Goal: Task Accomplishment & Management: Manage account settings

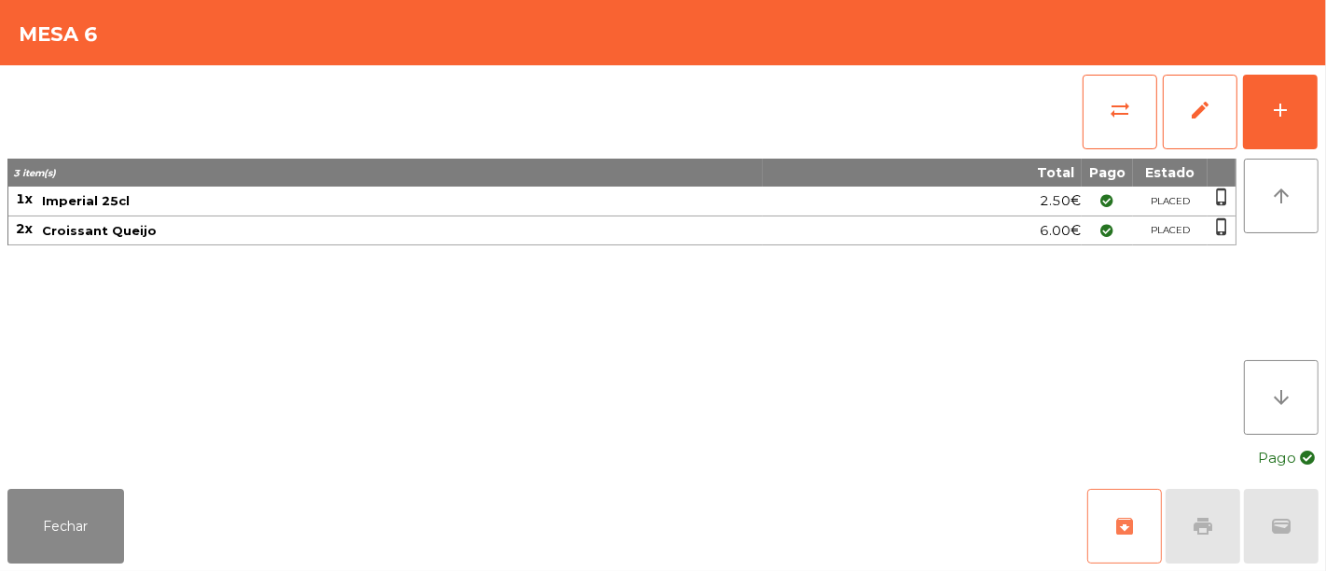
click at [1114, 521] on span "archive" at bounding box center [1124, 526] width 22 height 22
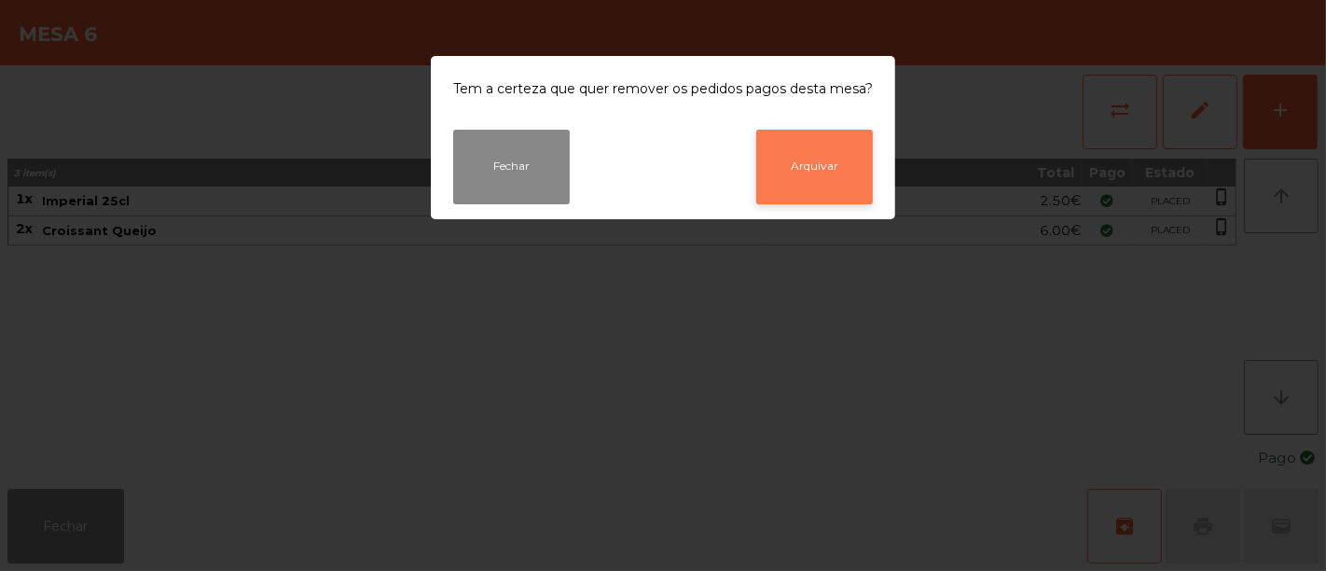
click at [791, 144] on button "Arquivar" at bounding box center [814, 167] width 117 height 75
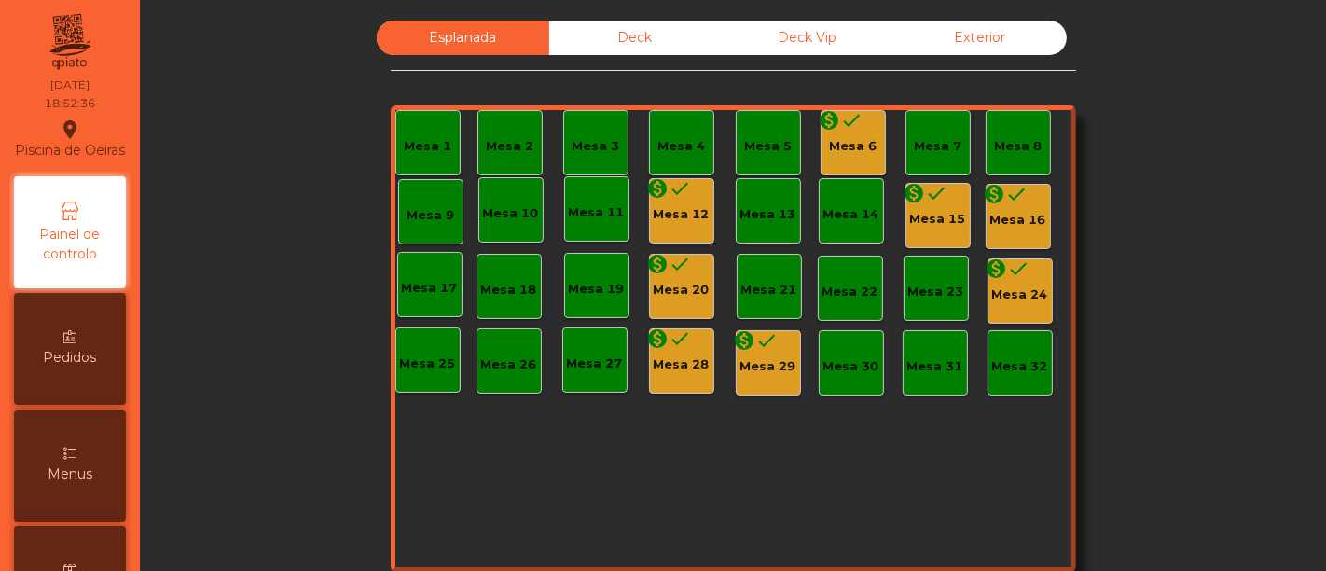
click at [943, 214] on div "Mesa 15" at bounding box center [938, 219] width 56 height 19
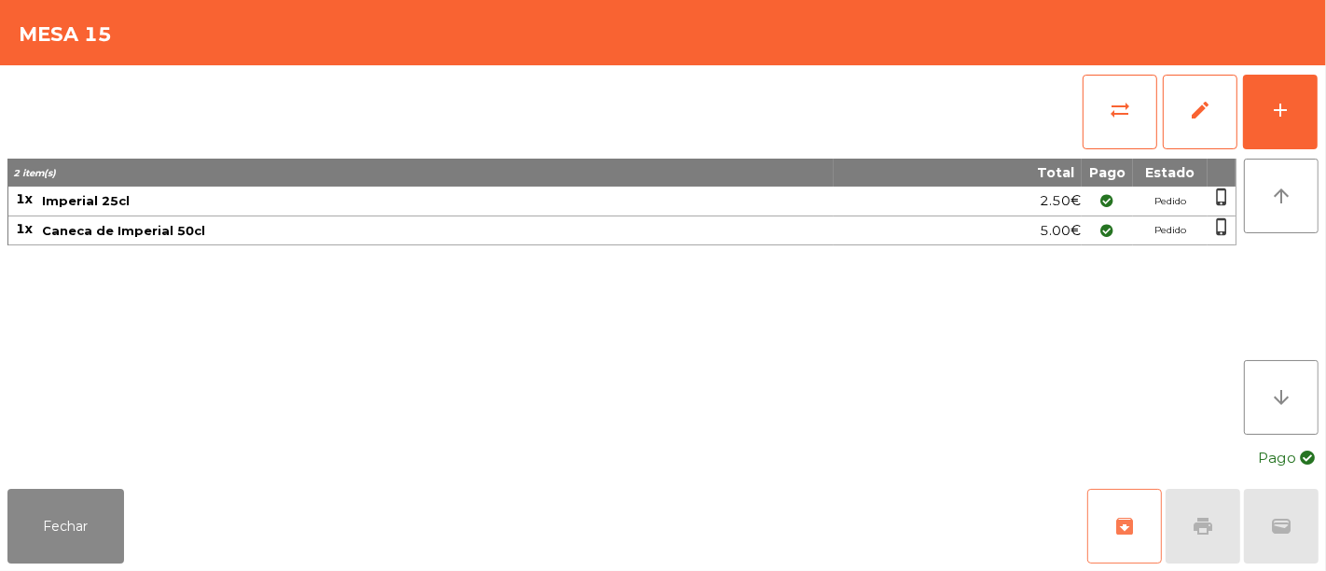
click at [1109, 534] on button "archive" at bounding box center [1124, 526] width 75 height 75
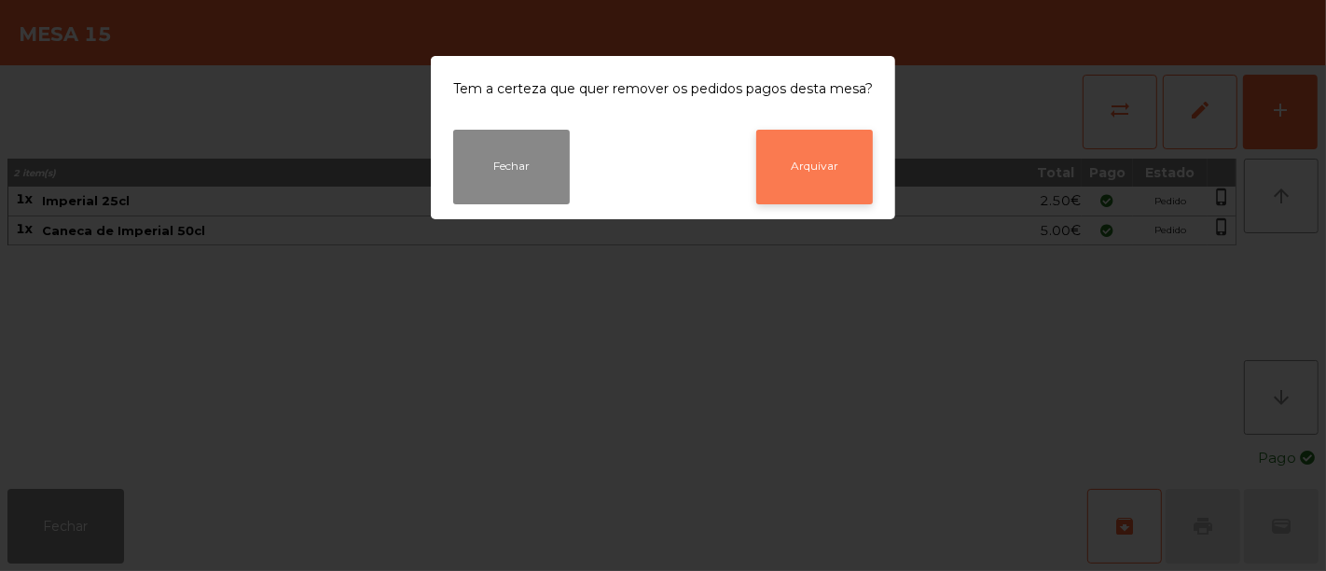
click at [810, 153] on button "Arquivar" at bounding box center [814, 167] width 117 height 75
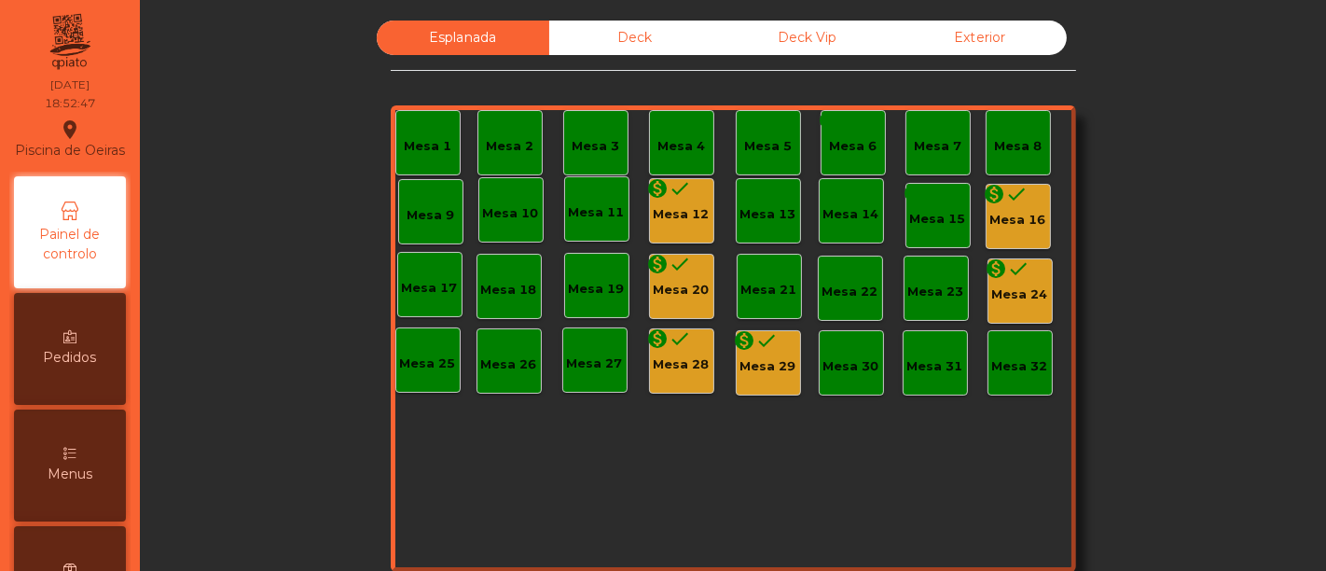
click at [670, 196] on icon "done" at bounding box center [680, 188] width 22 height 22
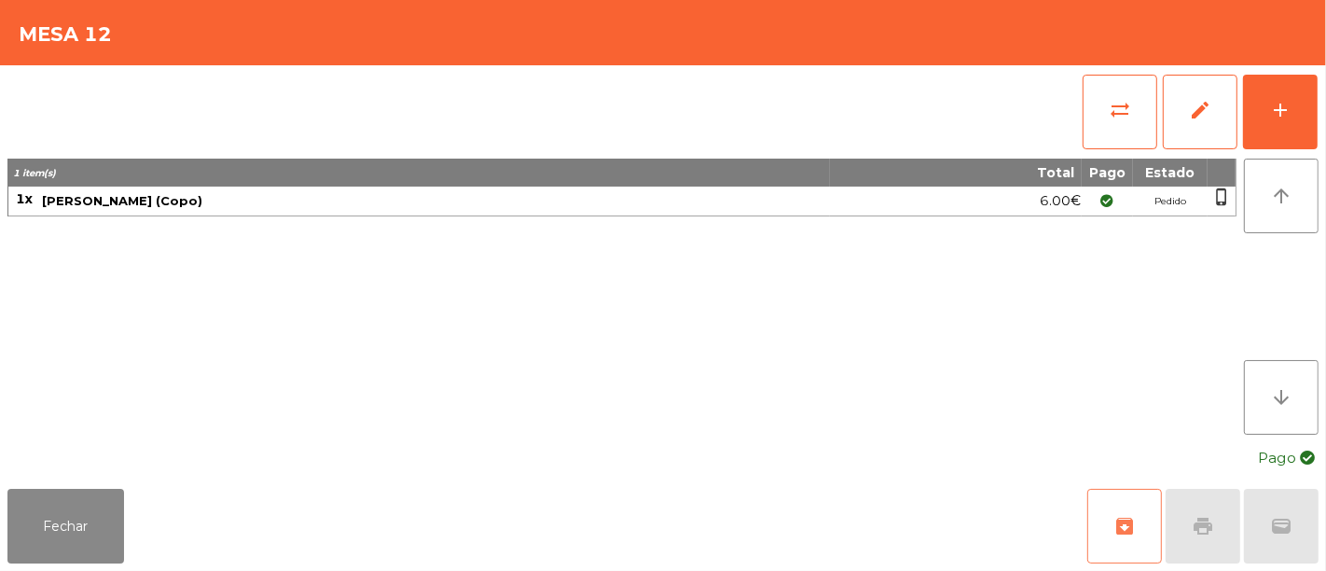
click at [1110, 523] on button "archive" at bounding box center [1124, 526] width 75 height 75
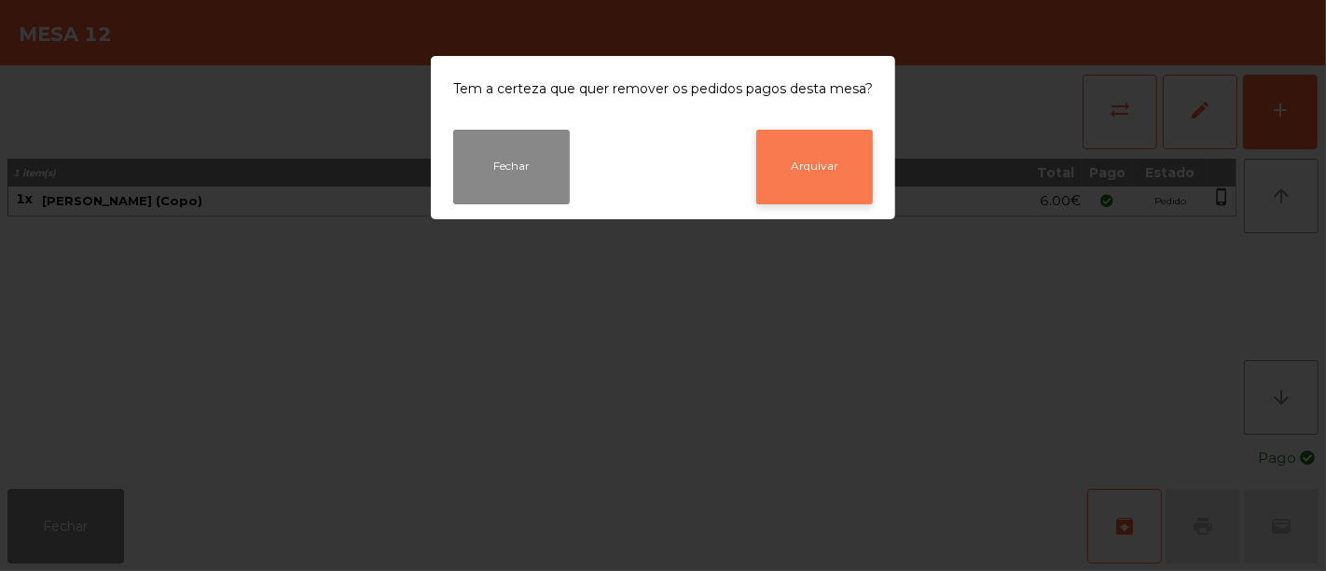
click at [839, 169] on button "Arquivar" at bounding box center [814, 167] width 117 height 75
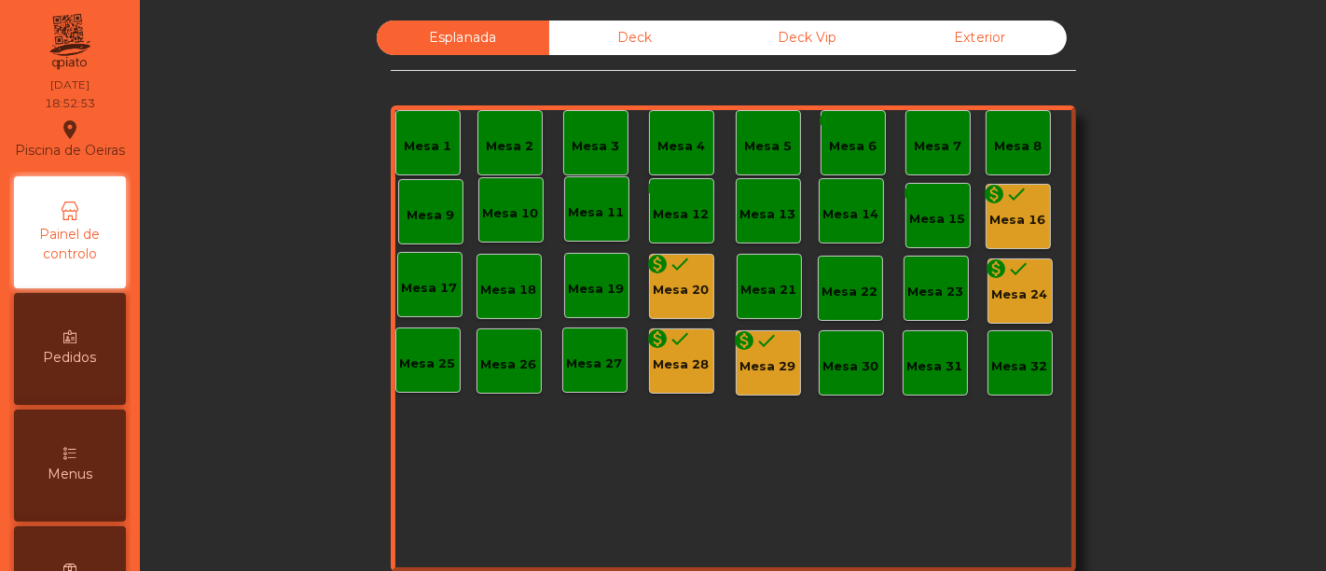
click at [1013, 216] on div "Mesa 16" at bounding box center [1018, 220] width 56 height 19
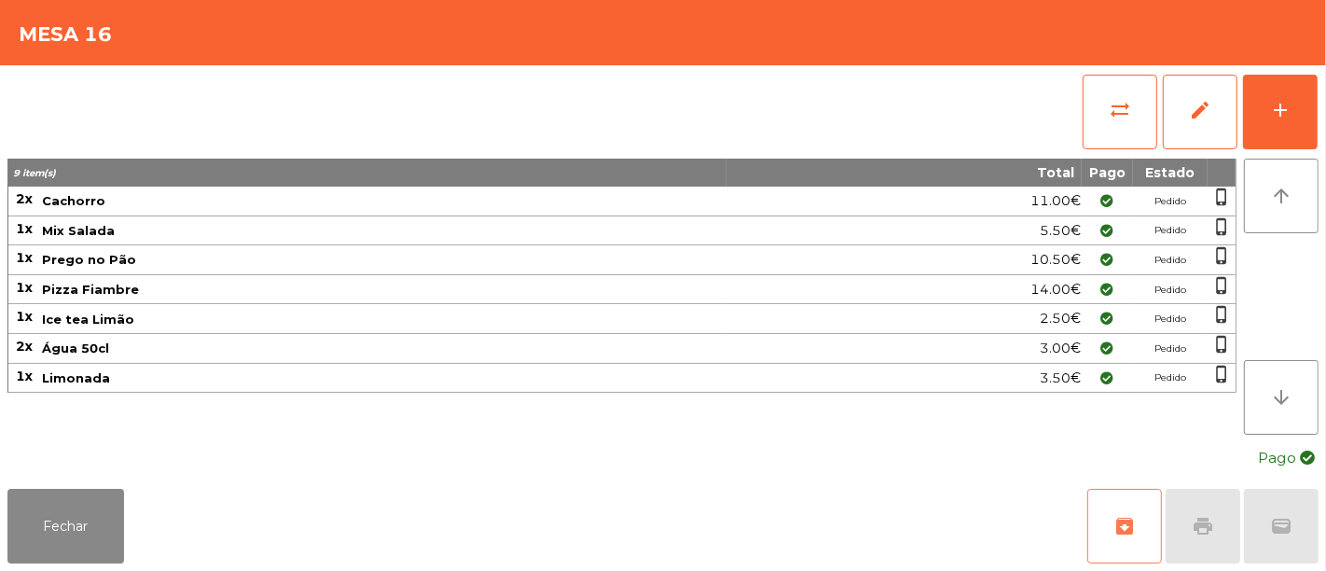
click at [1110, 520] on button "archive" at bounding box center [1124, 526] width 75 height 75
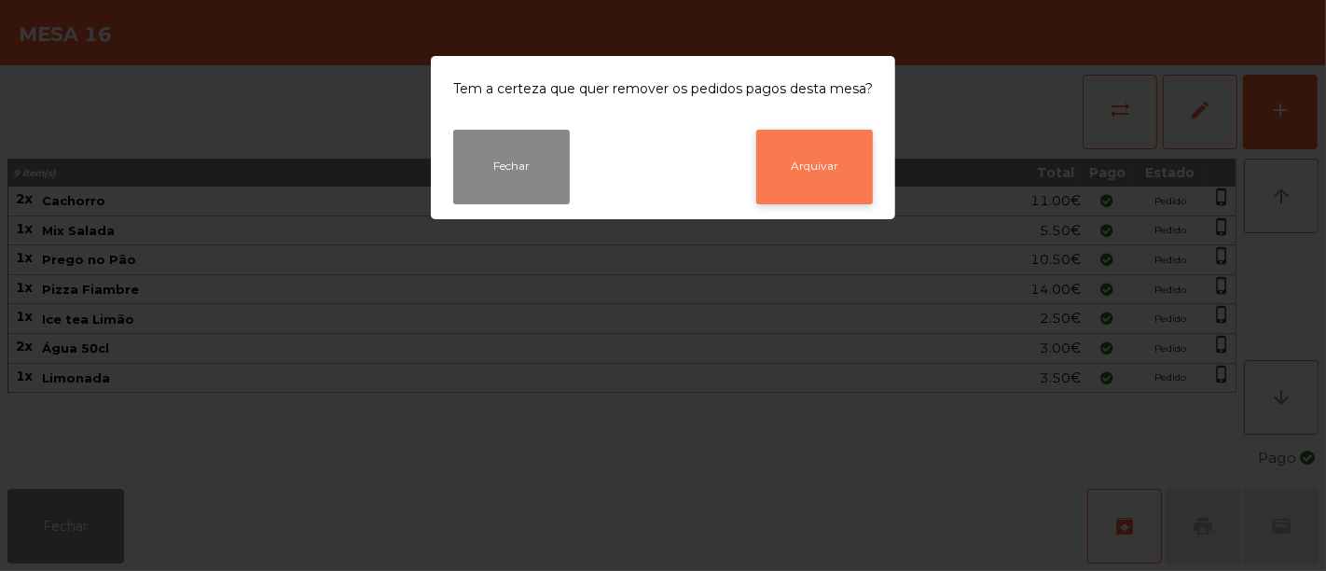
click at [821, 137] on button "Arquivar" at bounding box center [814, 167] width 117 height 75
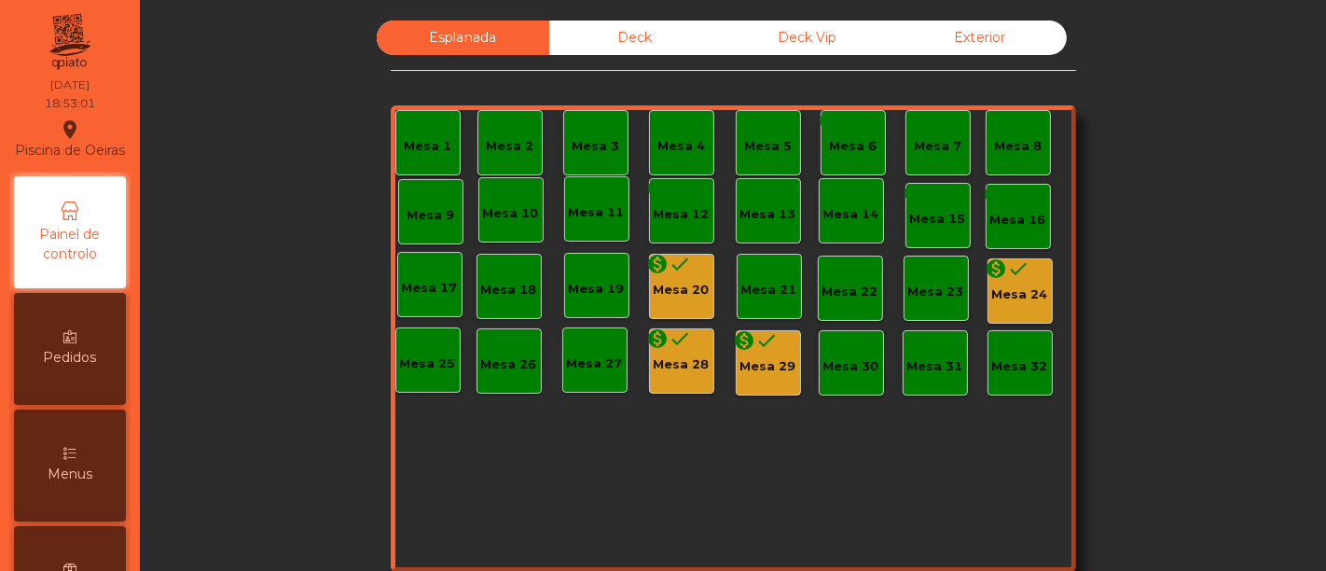
click at [691, 296] on div "Mesa 20" at bounding box center [682, 290] width 56 height 19
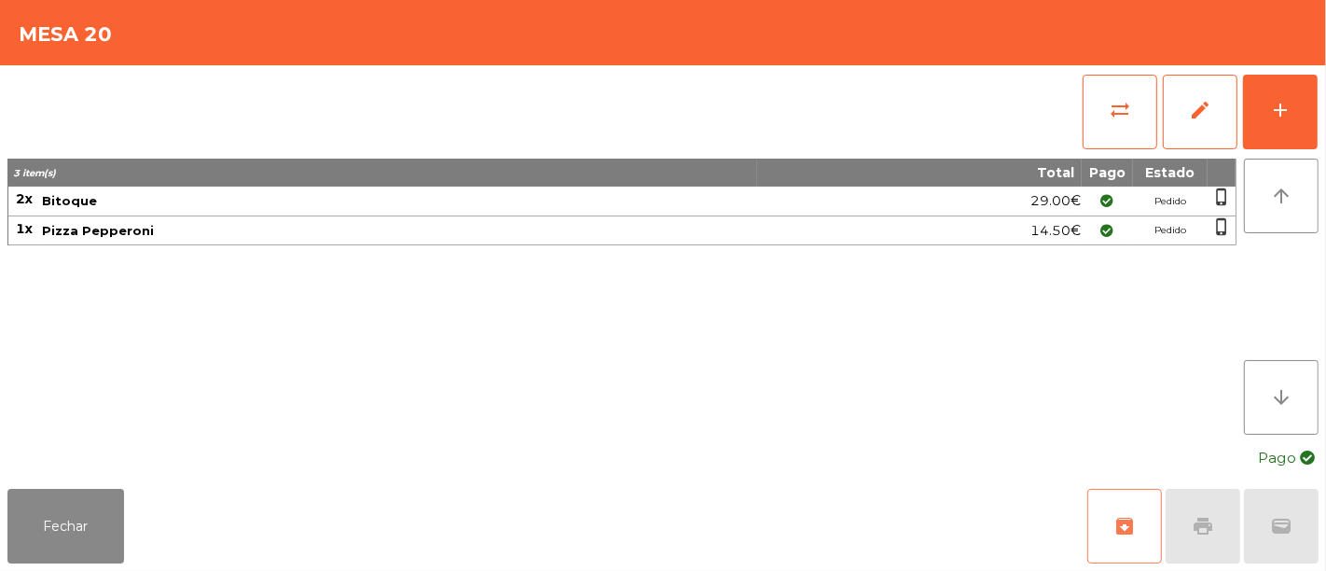
click at [1098, 515] on button "archive" at bounding box center [1124, 526] width 75 height 75
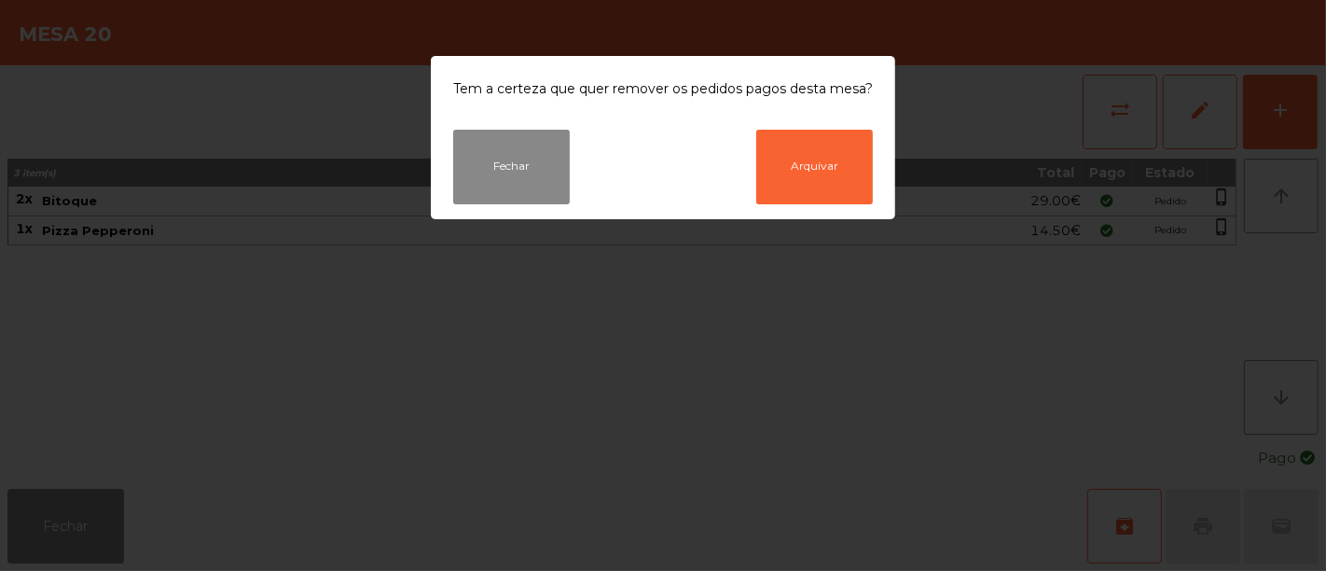
click at [944, 360] on ngb-modal-window "Tem a certeza que quer remover os pedidos pagos desta mesa? Fechar Arquivar" at bounding box center [663, 285] width 1326 height 571
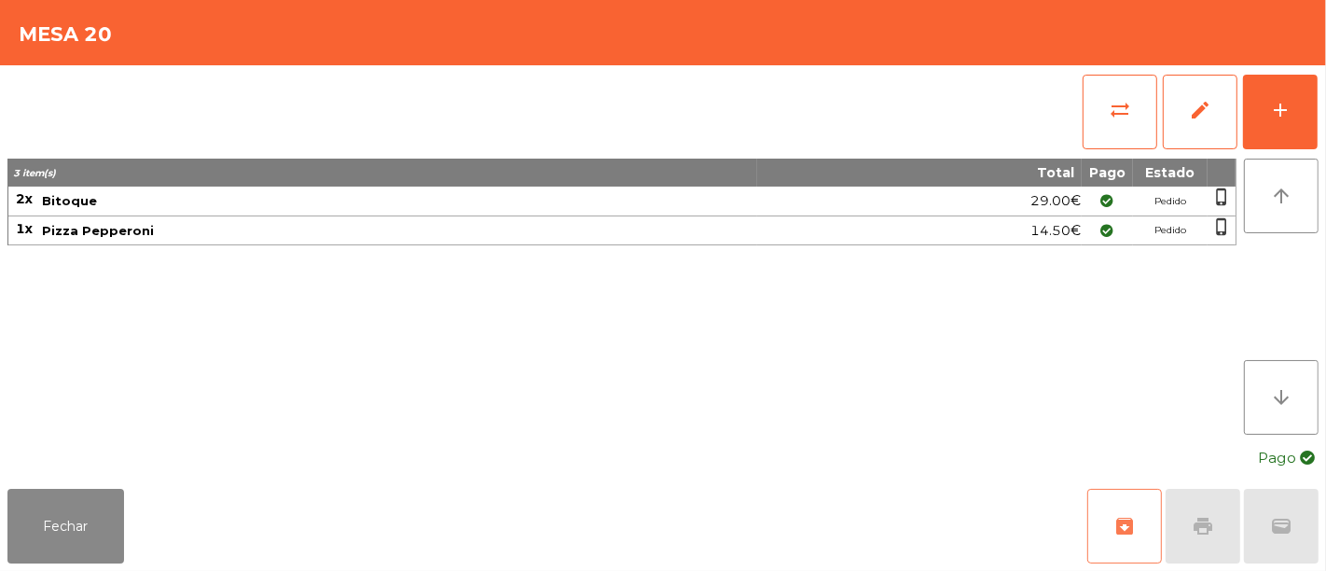
click at [1123, 523] on span "archive" at bounding box center [1124, 526] width 22 height 22
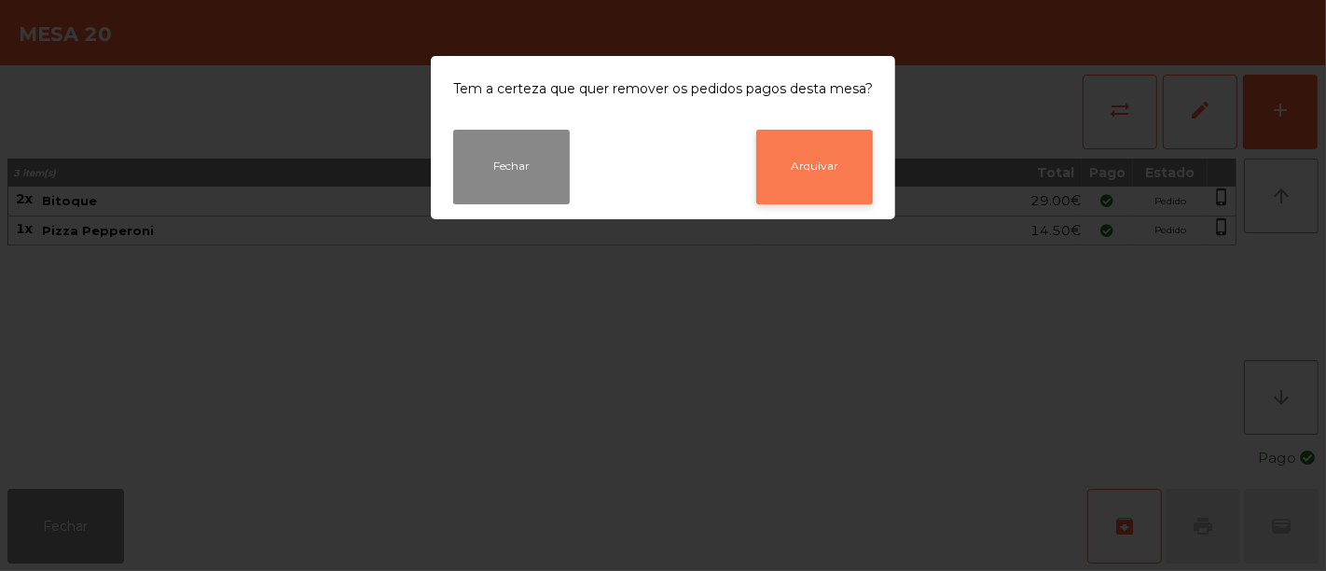
click at [811, 161] on button "Arquivar" at bounding box center [814, 167] width 117 height 75
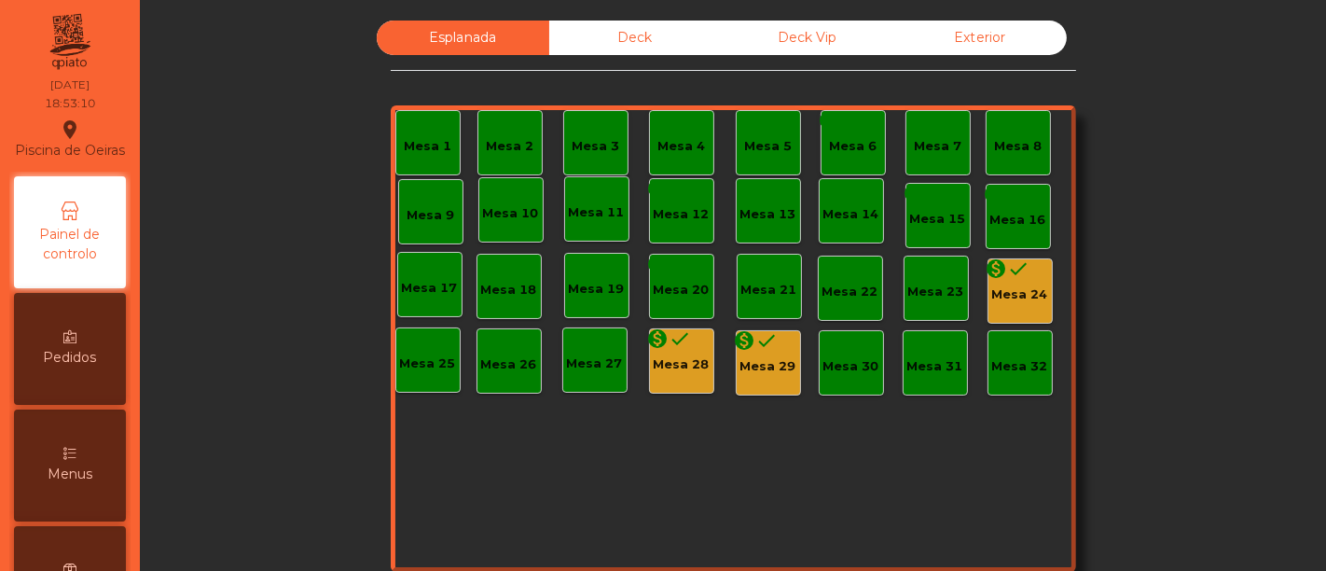
click at [1017, 307] on div "monetization_on done Mesa 24" at bounding box center [1019, 290] width 65 height 65
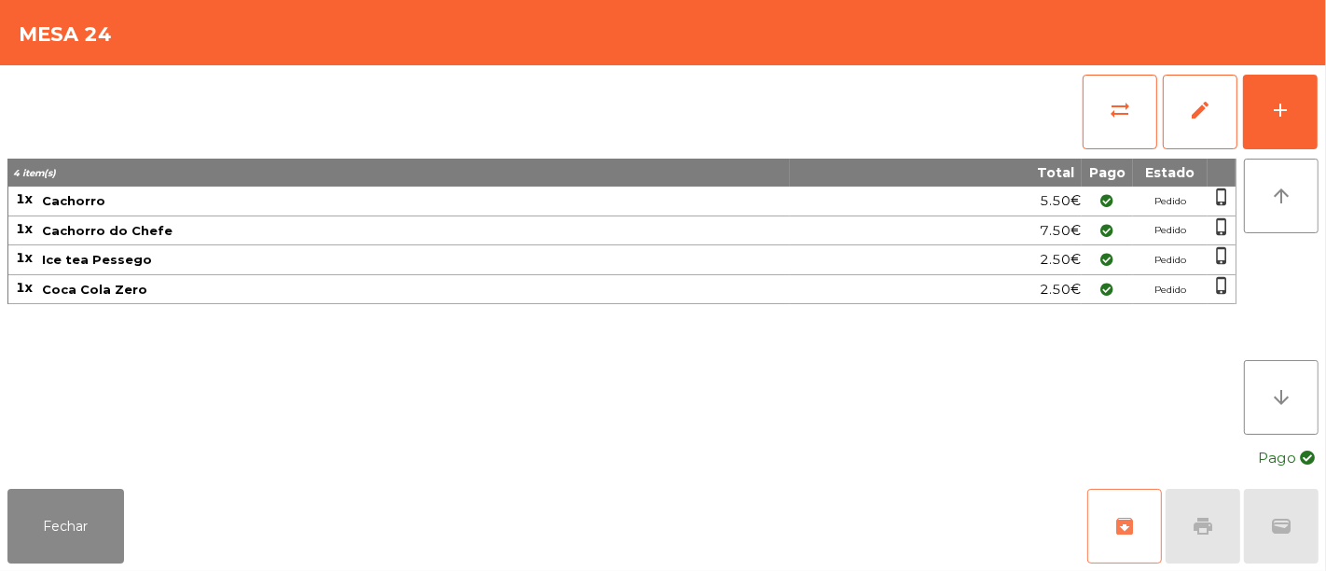
click at [1123, 546] on button "archive" at bounding box center [1124, 526] width 75 height 75
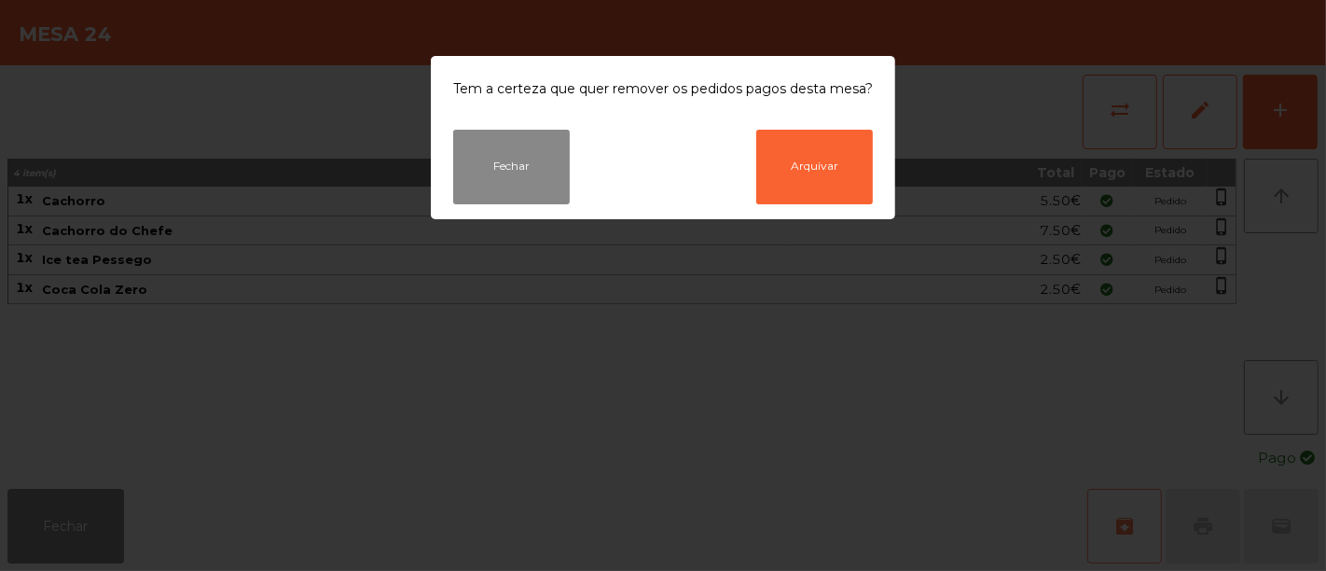
click at [1123, 546] on ngb-modal-window "Tem a certeza que quer remover os pedidos pagos desta mesa? Fechar Arquivar" at bounding box center [663, 285] width 1326 height 571
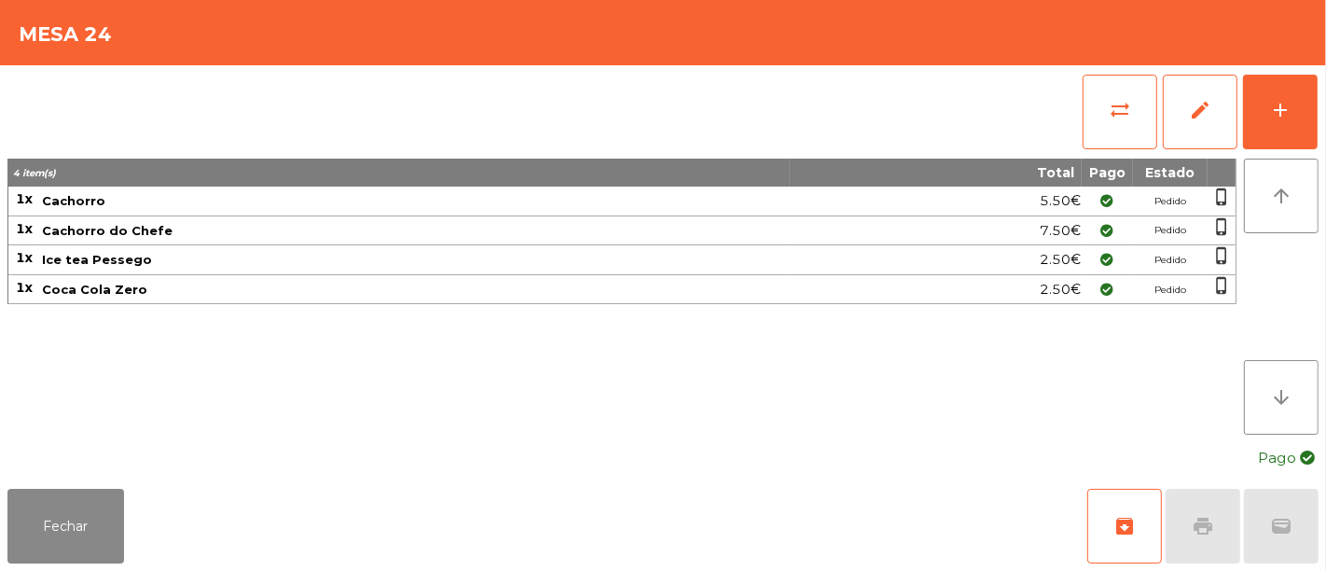
click at [871, 318] on div "4 item(s) Total Pago Estado 1x Cachorro 5.50€ Pedido phone_iphone 1x Cachorro d…" at bounding box center [621, 296] width 1229 height 276
click at [1151, 539] on button "archive" at bounding box center [1124, 526] width 75 height 75
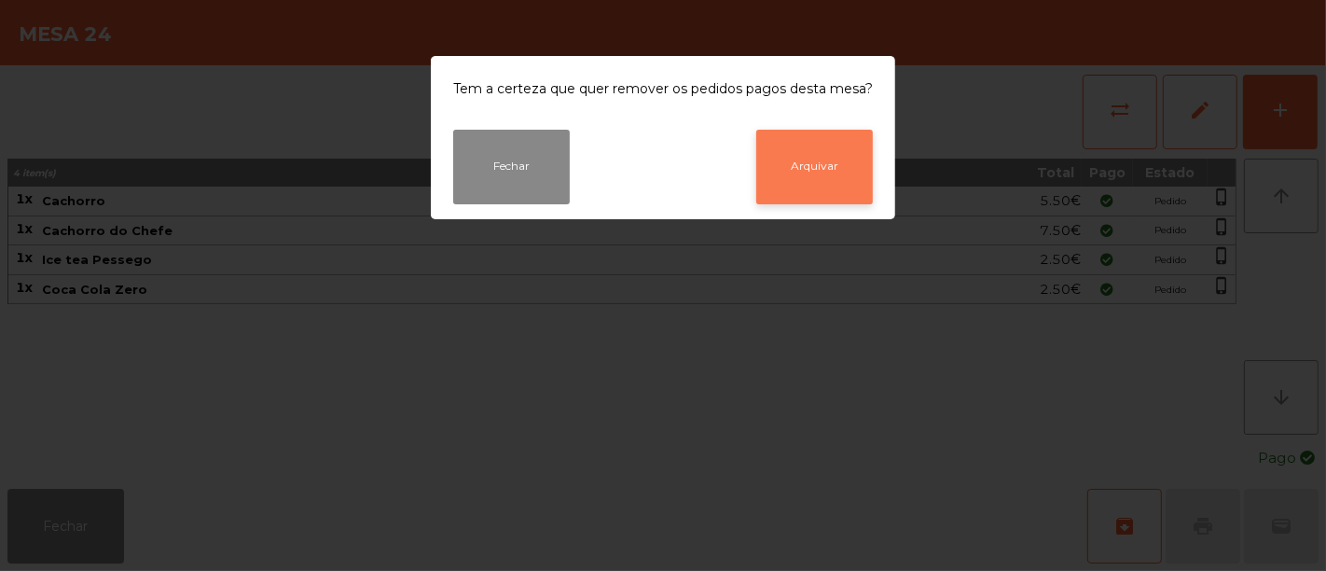
click at [828, 163] on button "Arquivar" at bounding box center [814, 167] width 117 height 75
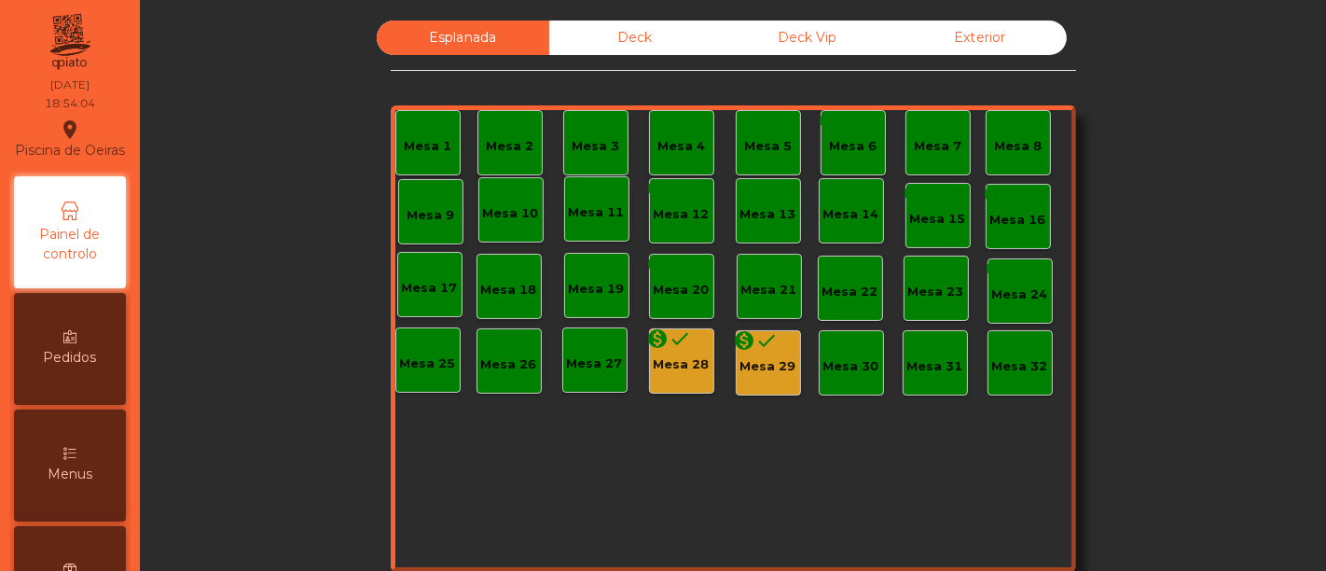
click at [679, 356] on div "Mesa 28" at bounding box center [682, 364] width 56 height 19
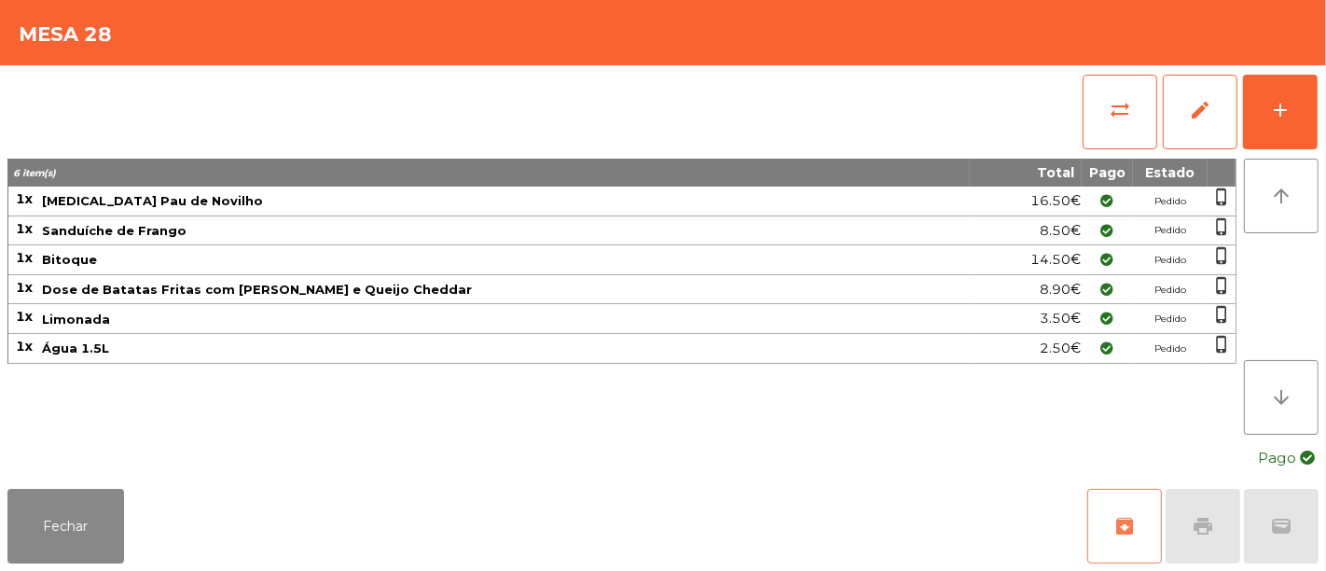
click at [1100, 517] on button "archive" at bounding box center [1124, 526] width 75 height 75
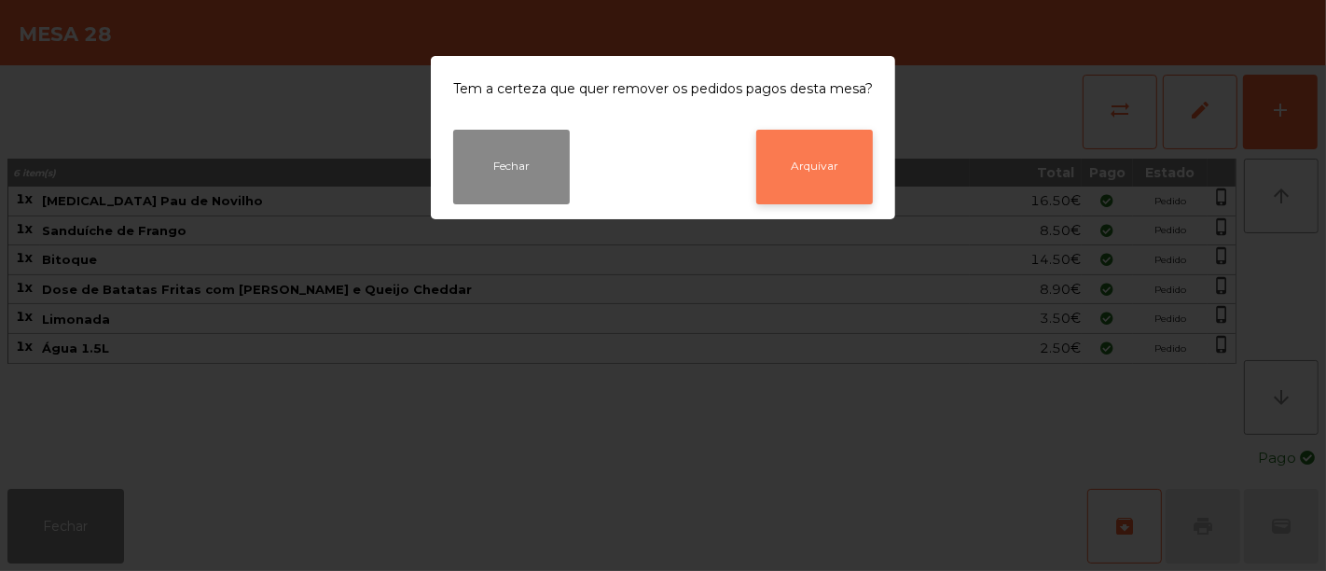
click at [804, 157] on button "Arquivar" at bounding box center [814, 167] width 117 height 75
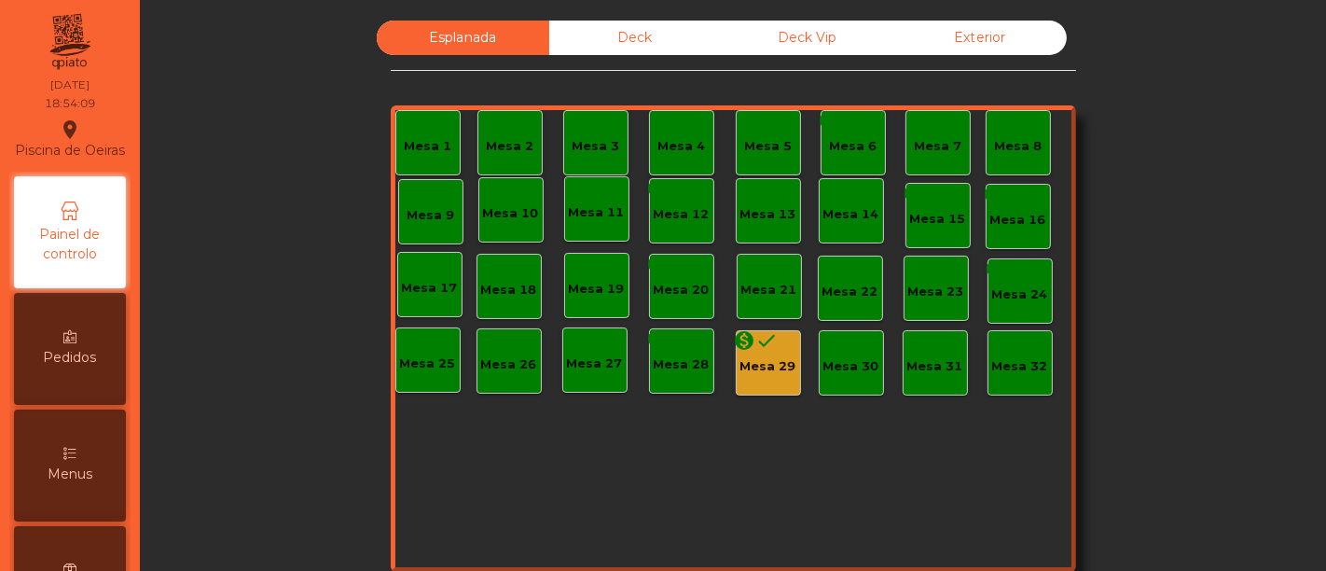
click at [753, 365] on div "Mesa 29" at bounding box center [768, 366] width 56 height 19
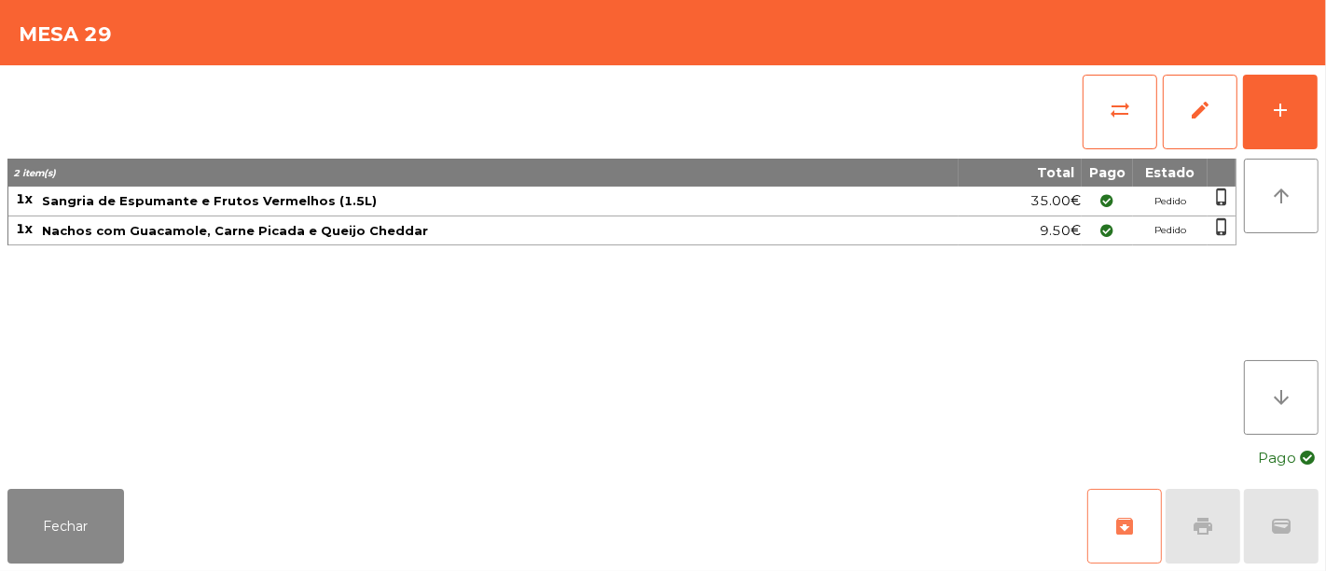
click at [1124, 517] on span "archive" at bounding box center [1124, 526] width 22 height 22
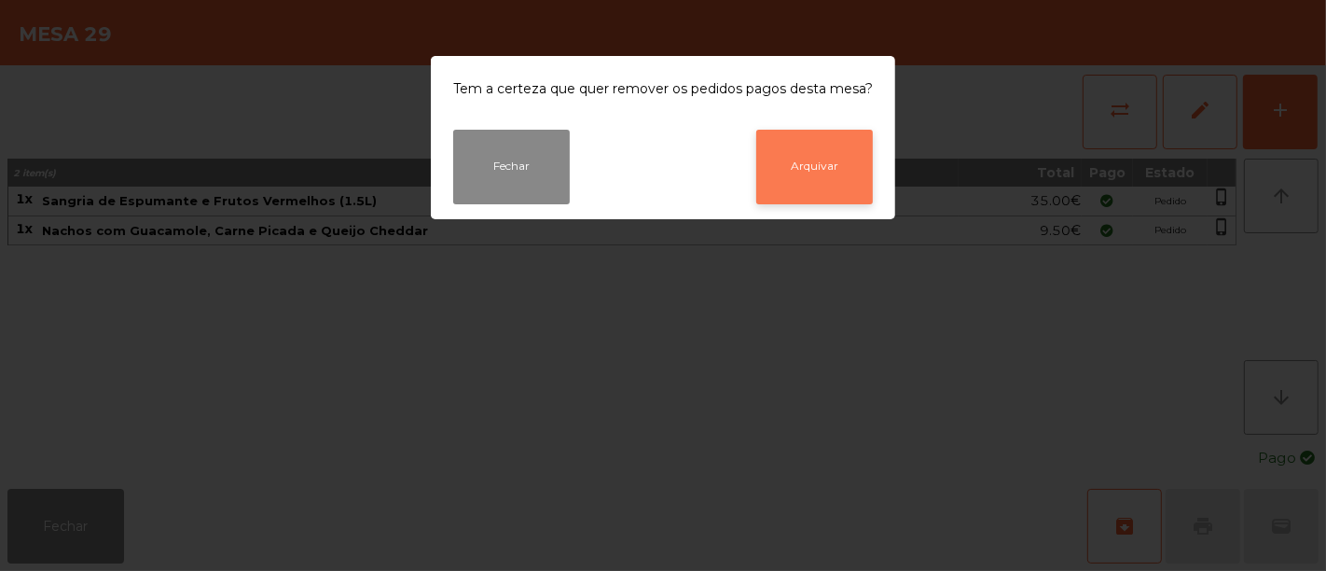
click at [791, 156] on button "Arquivar" at bounding box center [814, 167] width 117 height 75
